Goal: Information Seeking & Learning: Check status

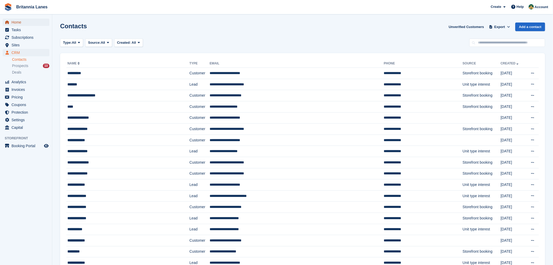
click at [17, 22] on span "Home" at bounding box center [27, 22] width 31 height 7
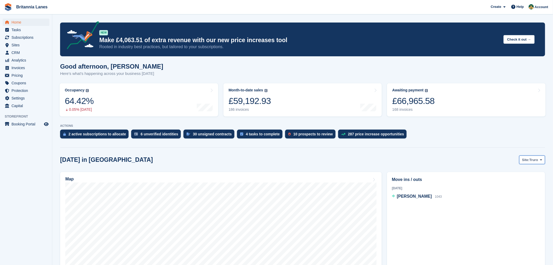
click at [538, 160] on span "Truro" at bounding box center [534, 159] width 9 height 5
click at [515, 184] on link "Falmouth" at bounding box center [519, 181] width 47 height 9
click at [411, 210] on span "[PERSON_NAME]" at bounding box center [414, 209] width 35 height 4
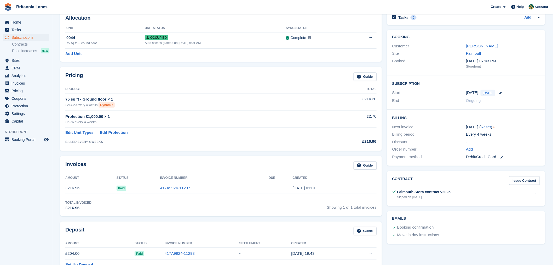
scroll to position [27, 0]
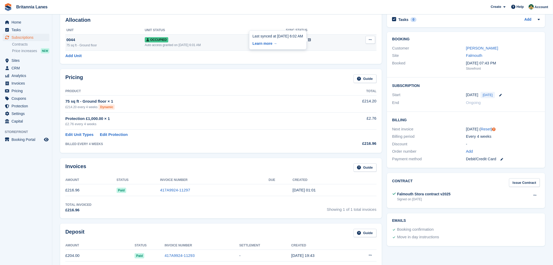
click at [286, 43] on link "Learn more →" at bounding box center [278, 42] width 50 height 7
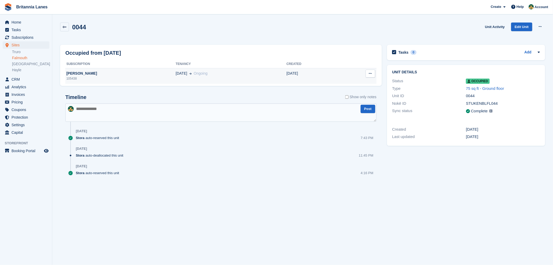
click at [80, 75] on div "Mike Hutch" at bounding box center [120, 73] width 110 height 5
